Goal: Task Accomplishment & Management: Manage account settings

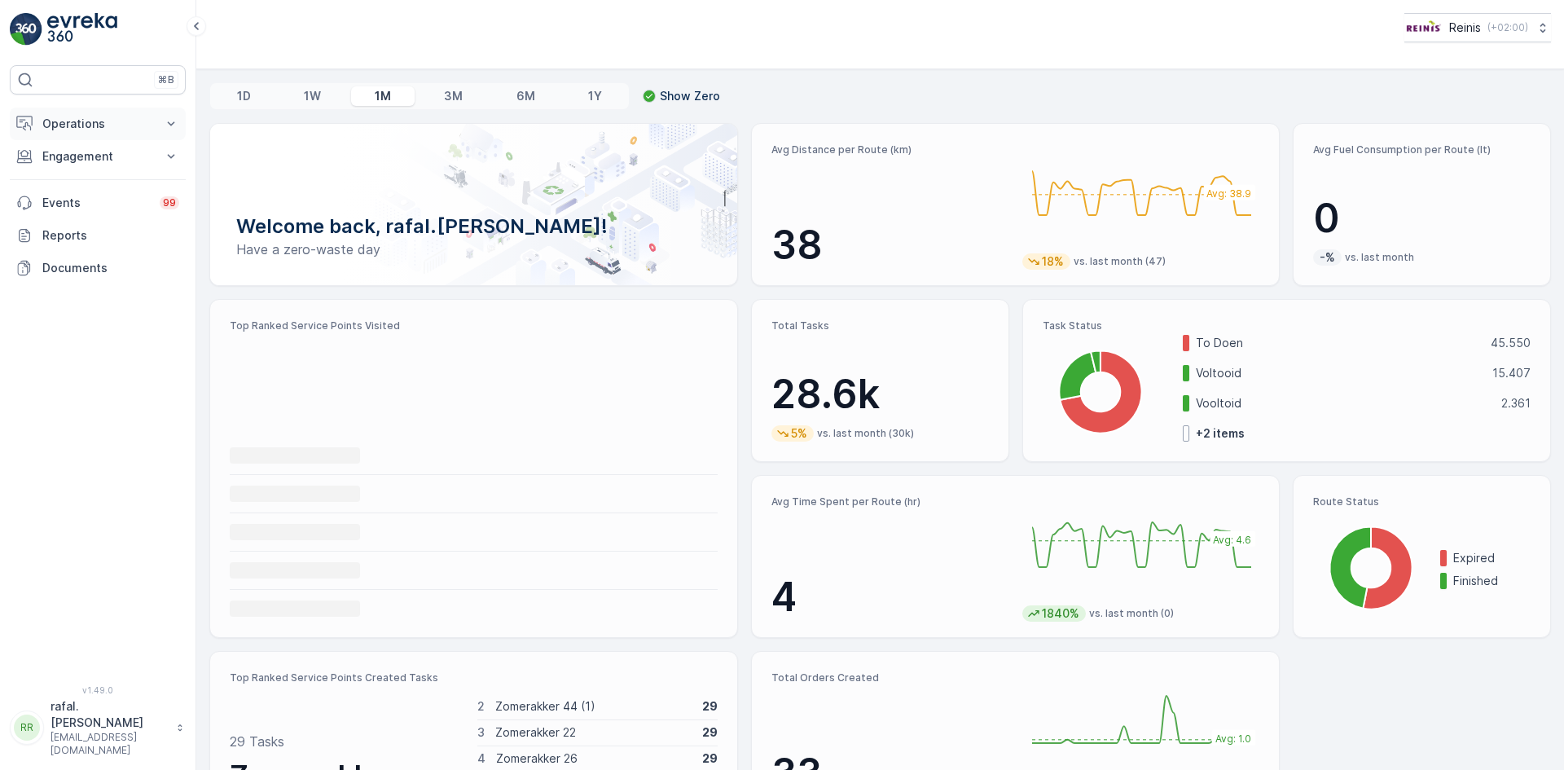
click at [85, 120] on p "Operations" at bounding box center [97, 124] width 111 height 16
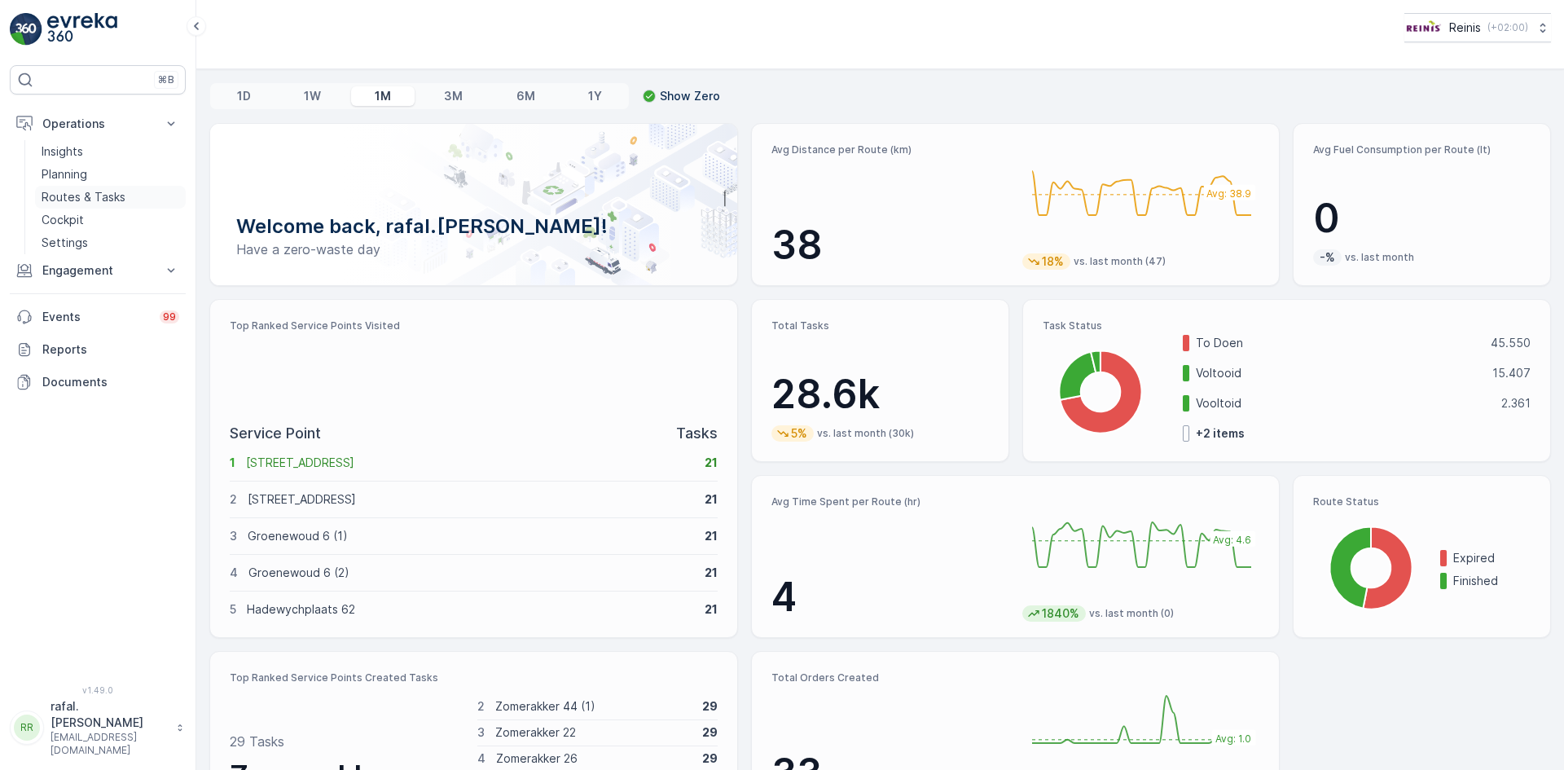
click at [118, 191] on p "Routes & Tasks" at bounding box center [84, 197] width 84 height 16
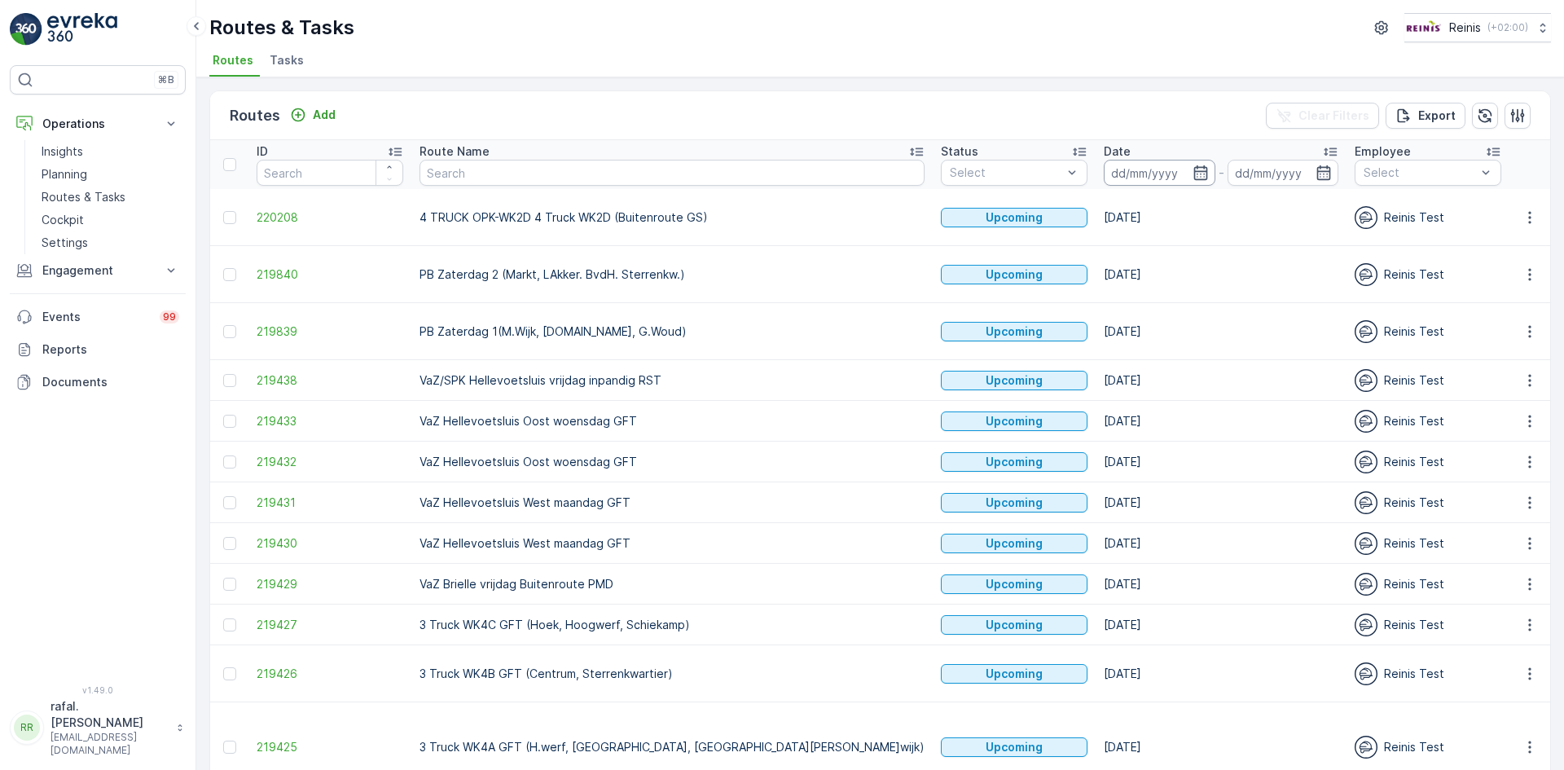
click at [1104, 168] on input at bounding box center [1160, 173] width 112 height 26
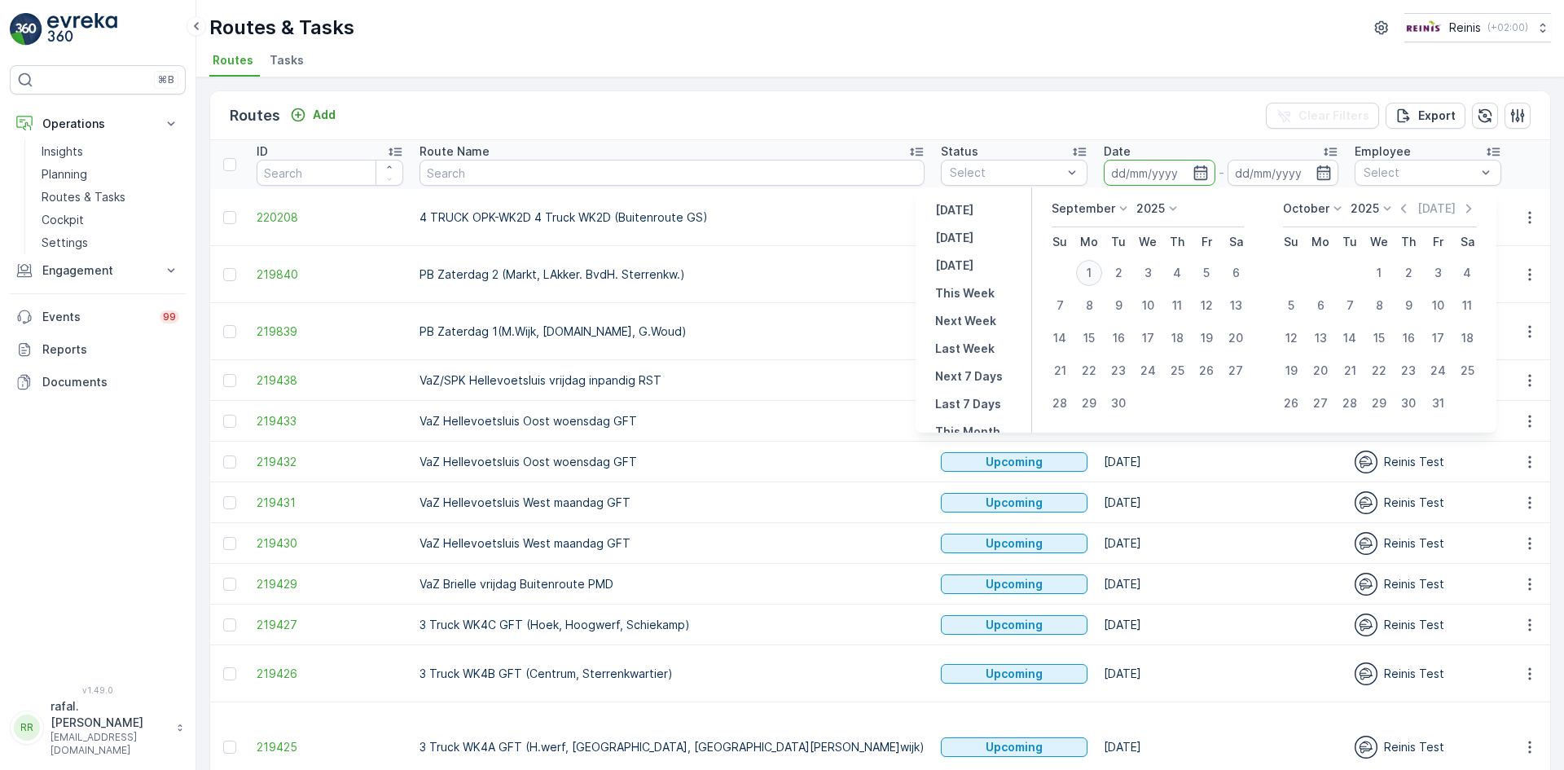
click at [1093, 268] on div "1" at bounding box center [1089, 273] width 26 height 26
type input "[DATE]"
click at [1093, 268] on div "1" at bounding box center [1089, 273] width 26 height 26
type input "[DATE]"
